Goal: Find specific page/section: Find specific page/section

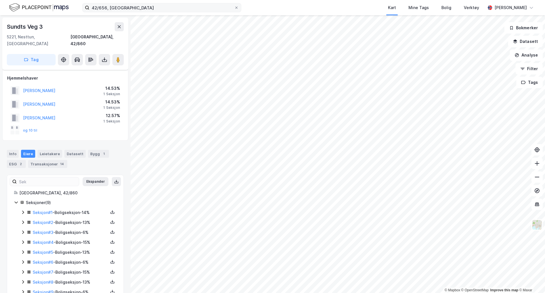
scroll to position [10, 0]
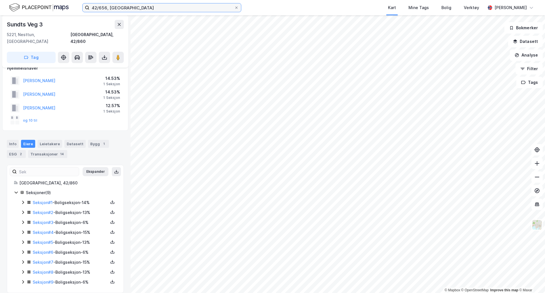
click at [157, 4] on input "42/656, [GEOGRAPHIC_DATA]" at bounding box center [161, 7] width 145 height 9
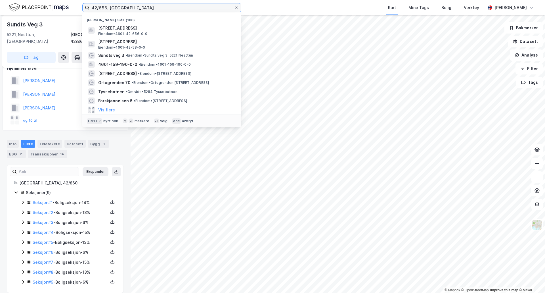
click at [157, 4] on input "42/656, [GEOGRAPHIC_DATA]" at bounding box center [161, 7] width 145 height 9
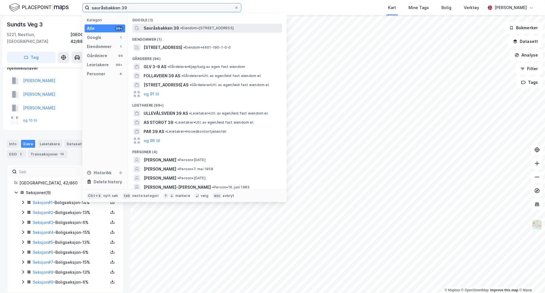
type input "sauråsbakken 39"
